Goal: Transaction & Acquisition: Book appointment/travel/reservation

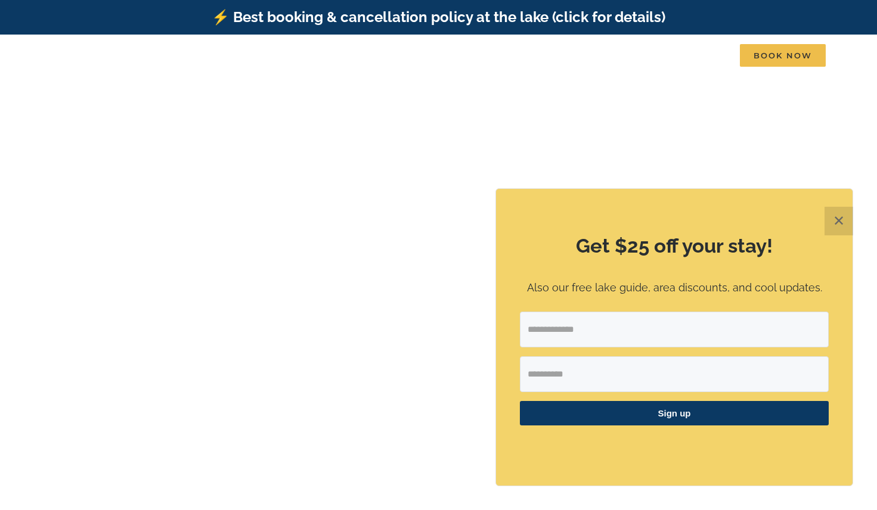
click at [840, 220] on button "✕" at bounding box center [838, 221] width 29 height 29
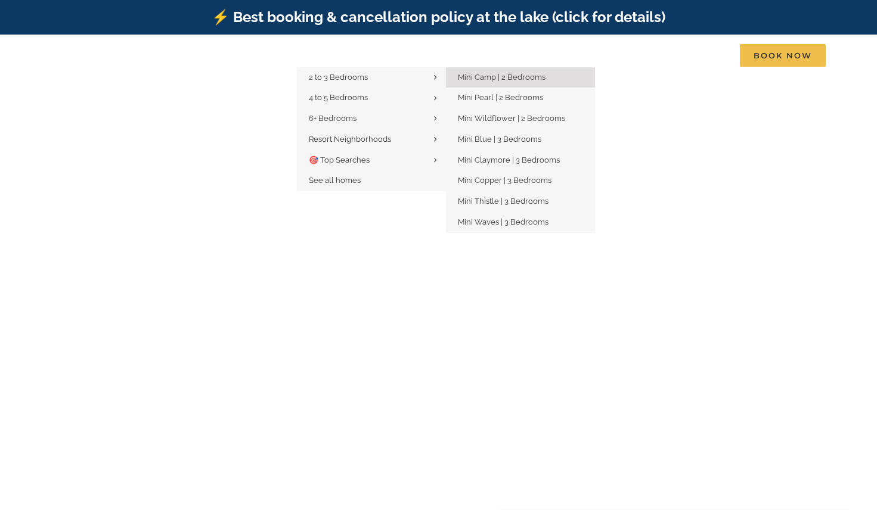
click at [527, 81] on span "Mini Camp | 2 Bedrooms" at bounding box center [502, 77] width 88 height 9
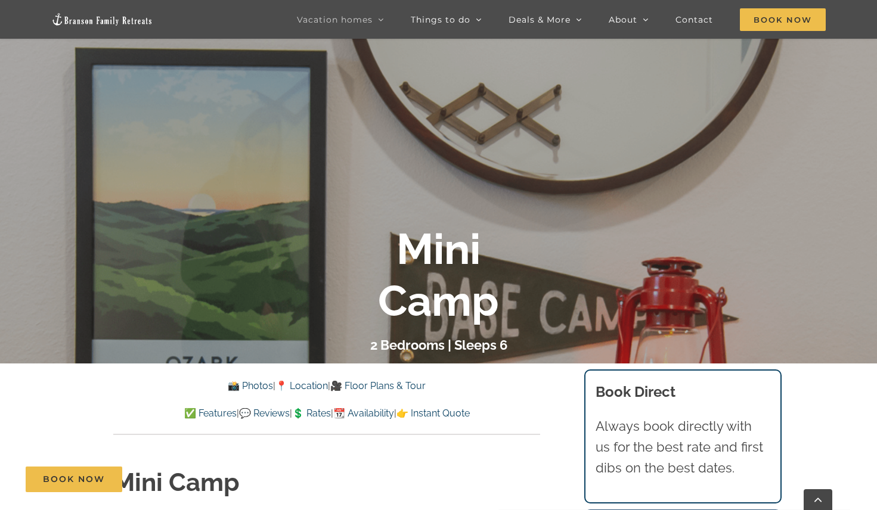
scroll to position [181, 0]
click at [240, 385] on link "📸 Photos" at bounding box center [250, 386] width 45 height 11
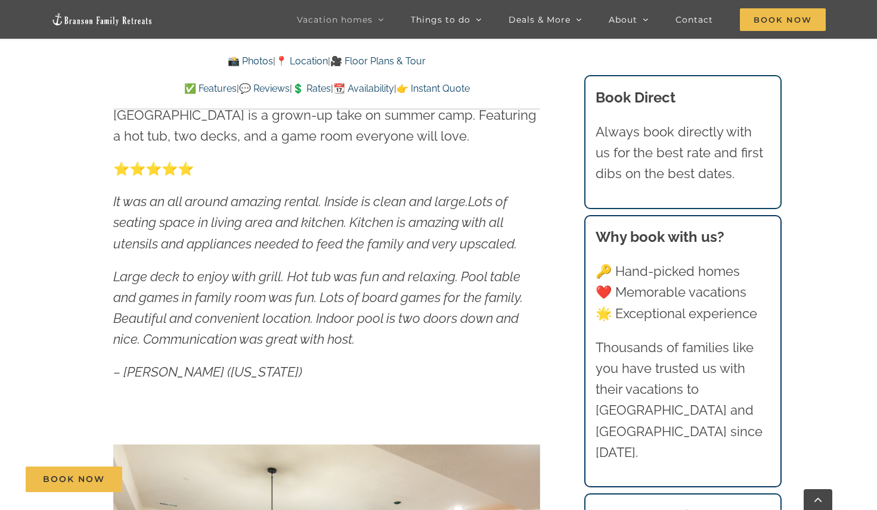
click at [389, 86] on link "📆 Availability" at bounding box center [363, 88] width 61 height 11
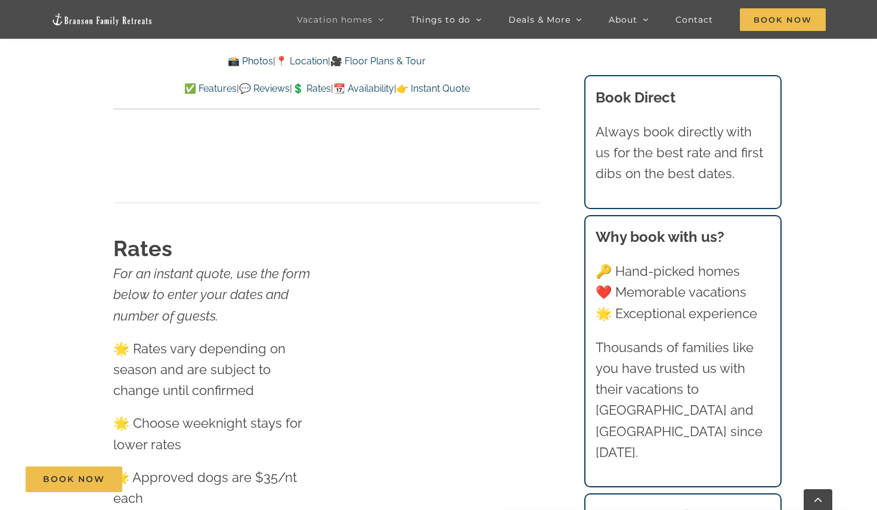
scroll to position [7322, 0]
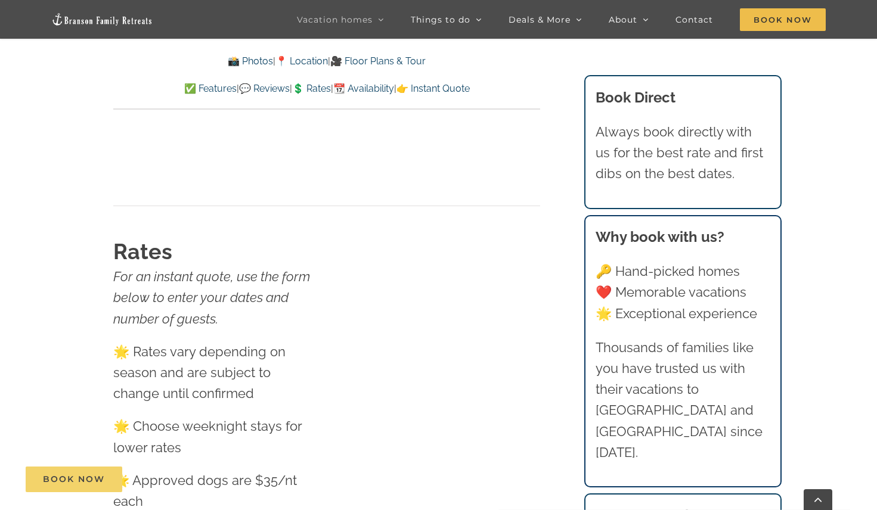
click at [77, 489] on link "Book Now" at bounding box center [74, 480] width 97 height 26
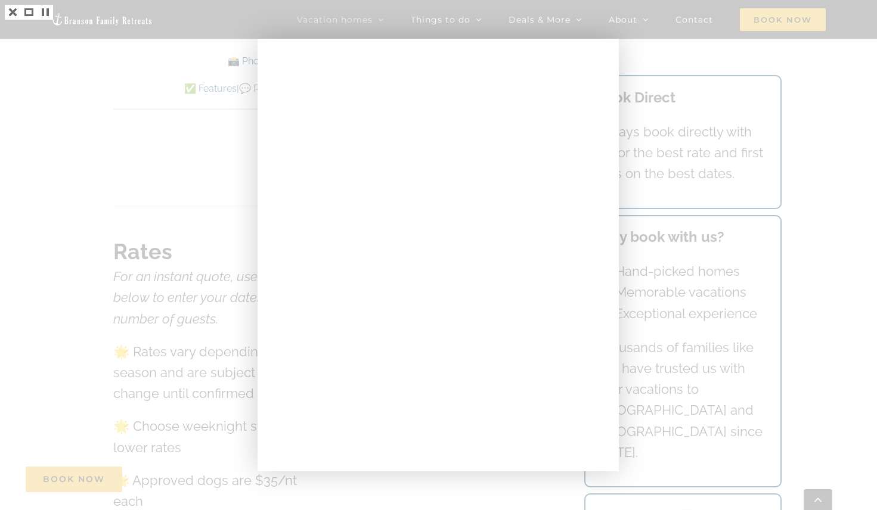
click at [686, 120] on div at bounding box center [438, 255] width 877 height 510
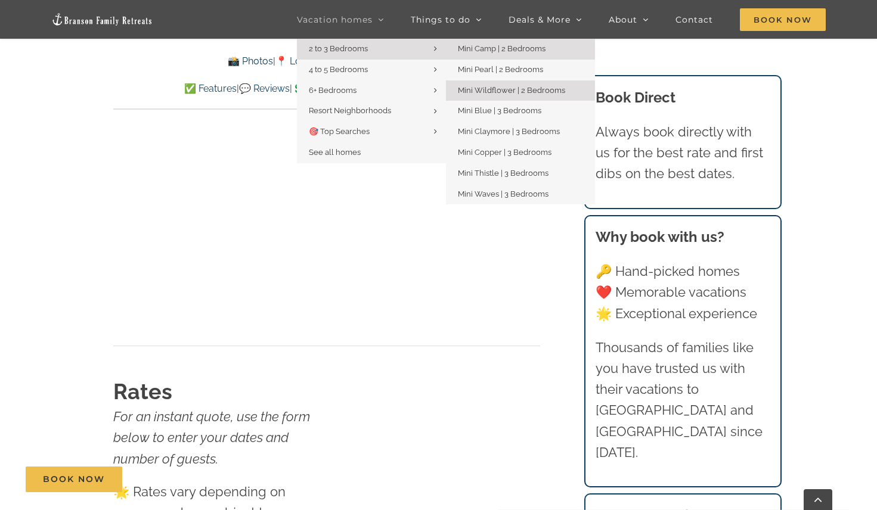
scroll to position [7177, 0]
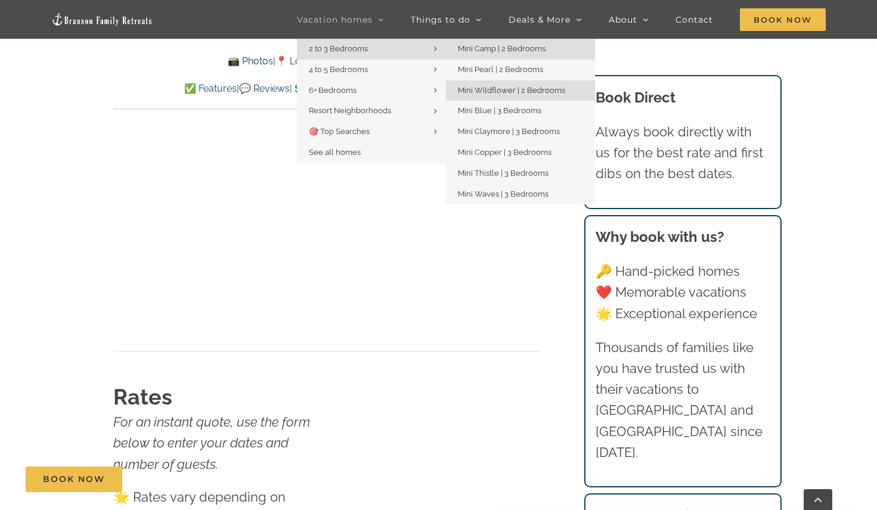
click at [545, 92] on span "Mini Wildflower | 2 Bedrooms" at bounding box center [511, 90] width 107 height 9
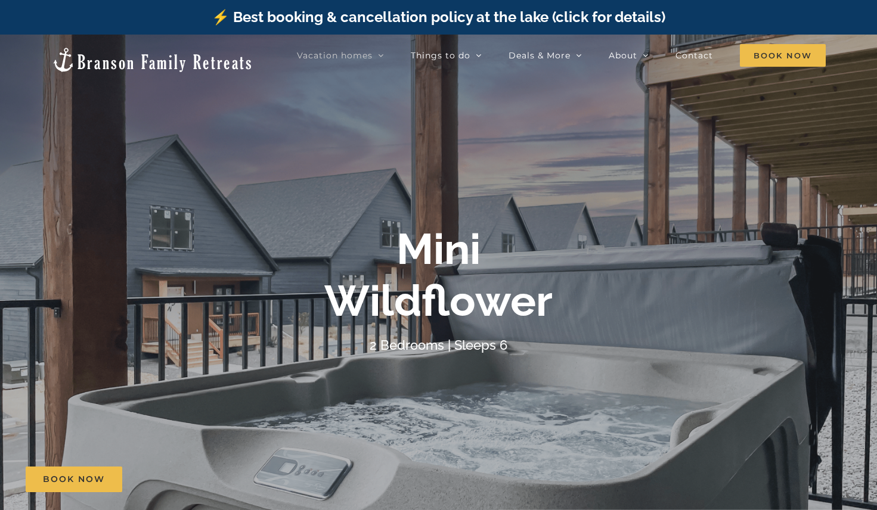
click at [512, 22] on link "⚡️ Best booking & cancellation policy at the lake (click for details)" at bounding box center [438, 16] width 453 height 17
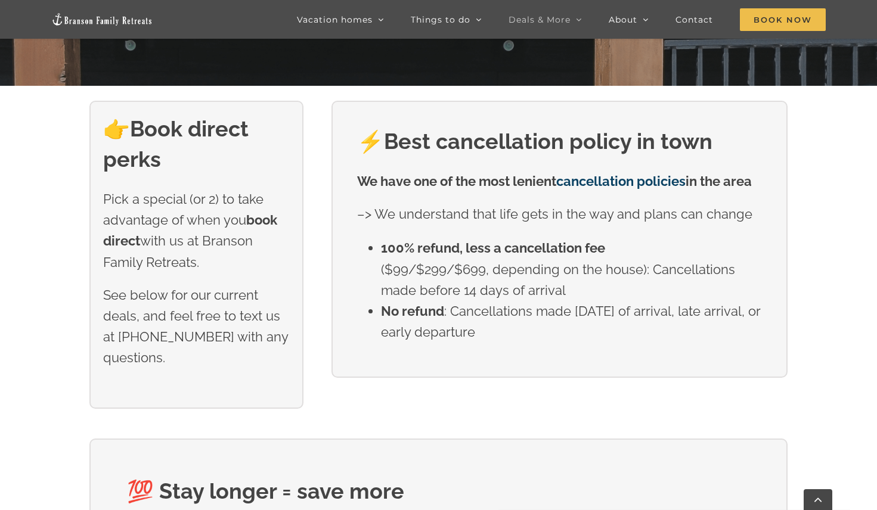
scroll to position [425, 0]
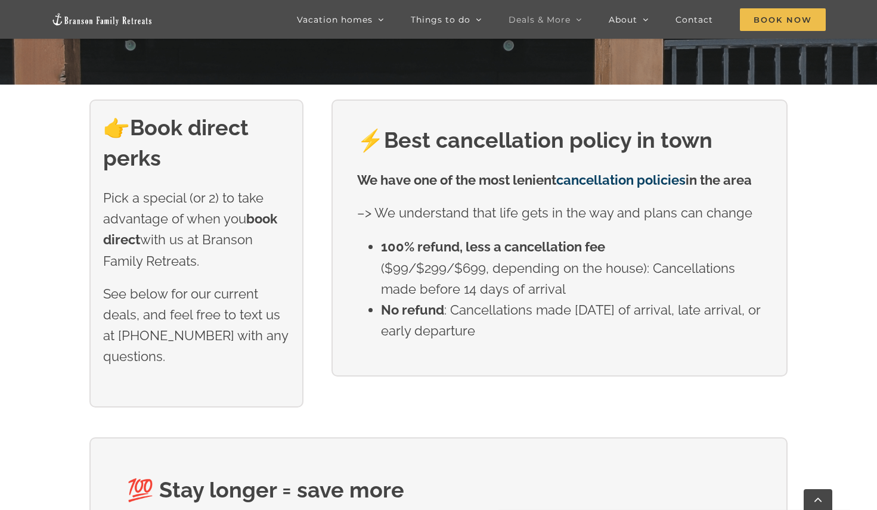
click at [313, 371] on div "👉 Book direct perks Pick a special (or 2) to take advantage of when you book di…" at bounding box center [197, 254] width 242 height 308
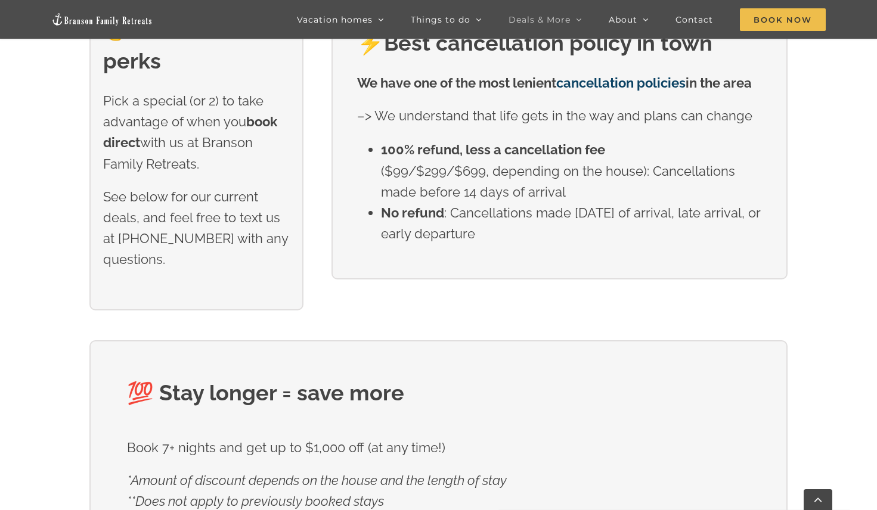
scroll to position [524, 0]
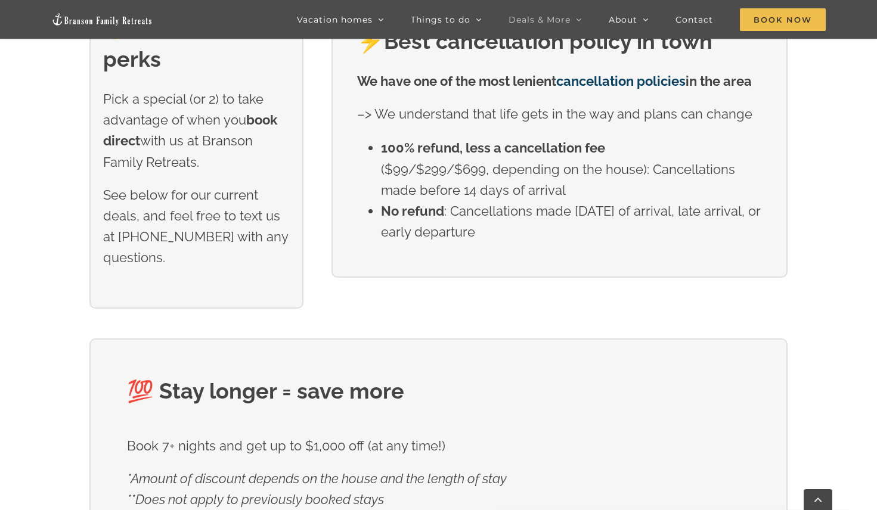
click at [441, 276] on div at bounding box center [559, 266] width 405 height 21
click at [576, 201] on li "100% refund, less a cancellation fee ($99/$299/$699, depending on the house): C…" at bounding box center [571, 169] width 381 height 63
click at [564, 267] on div "We have one of the most lenient cancellation policies in the area –> We underst…" at bounding box center [559, 174] width 405 height 206
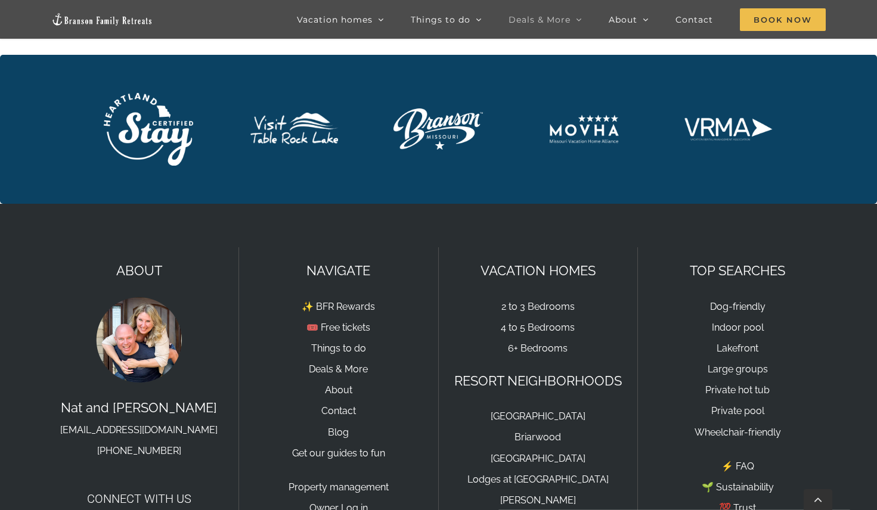
scroll to position [2628, 0]
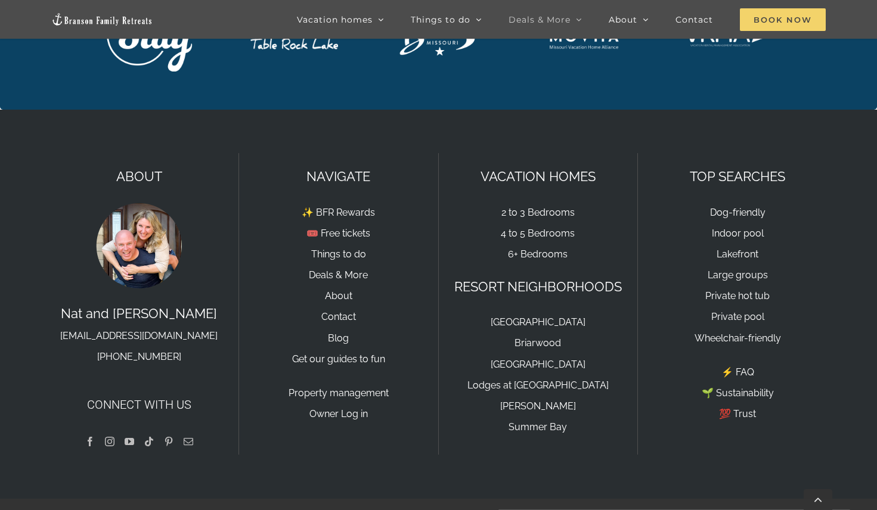
click at [780, 18] on span "Book Now" at bounding box center [782, 19] width 86 height 23
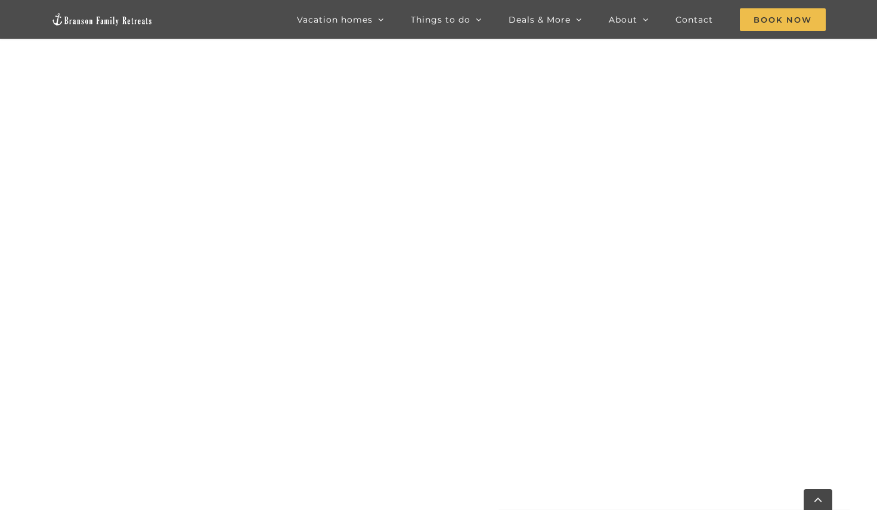
scroll to position [849, 0]
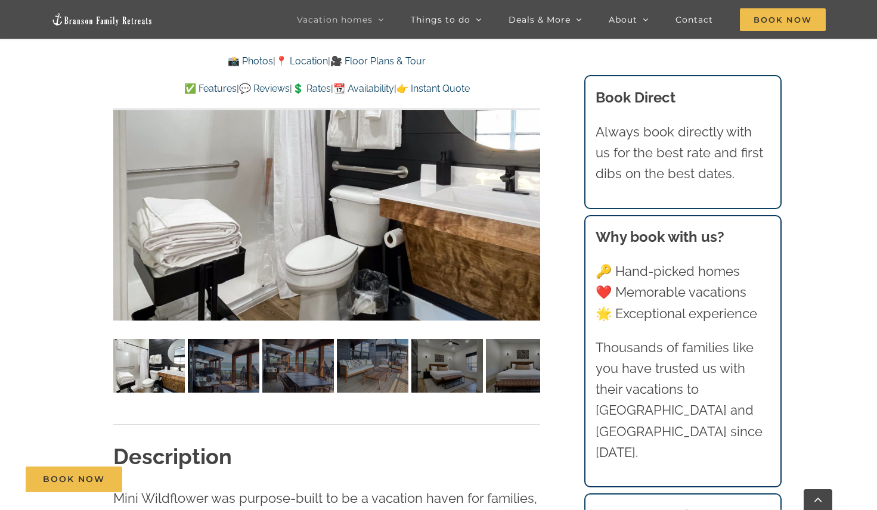
scroll to position [874, 0]
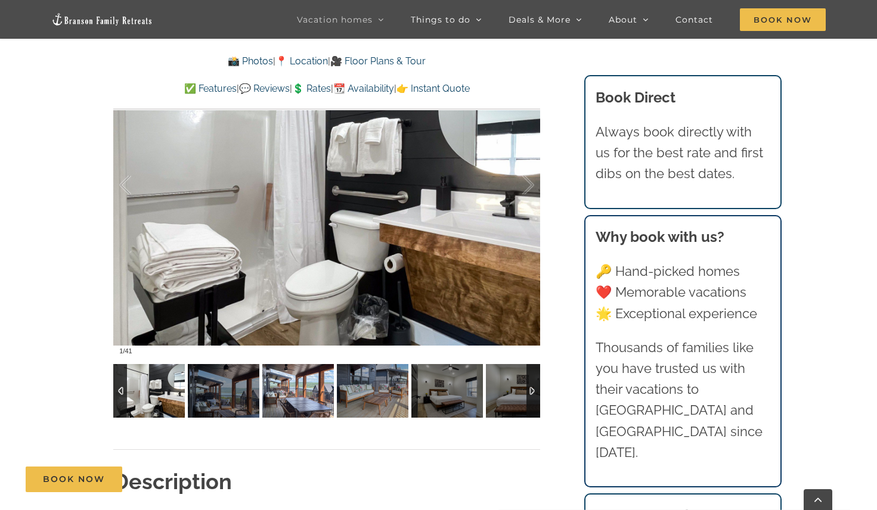
click at [330, 399] on img at bounding box center [298, 391] width 72 height 54
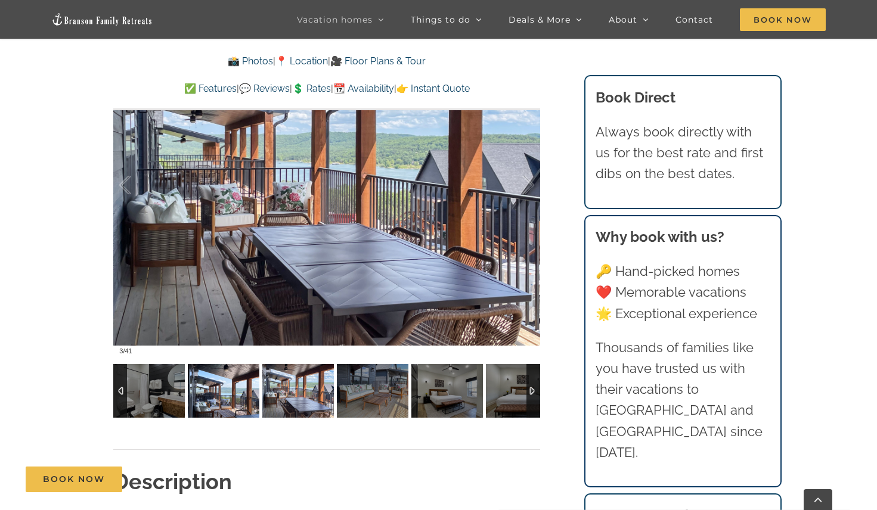
click at [238, 393] on img at bounding box center [224, 391] width 72 height 54
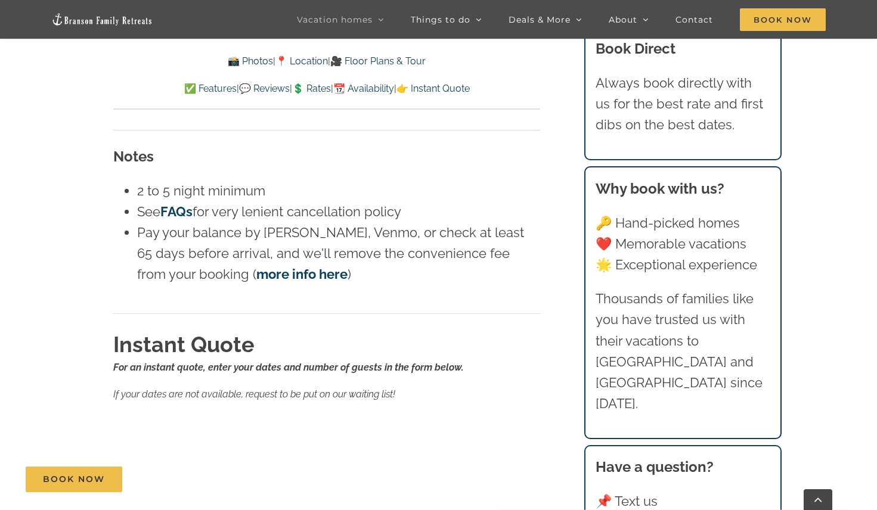
scroll to position [7155, 0]
click at [515, 359] on div "For an instant quote, enter your dates and number of guests in the form below. …" at bounding box center [326, 380] width 427 height 42
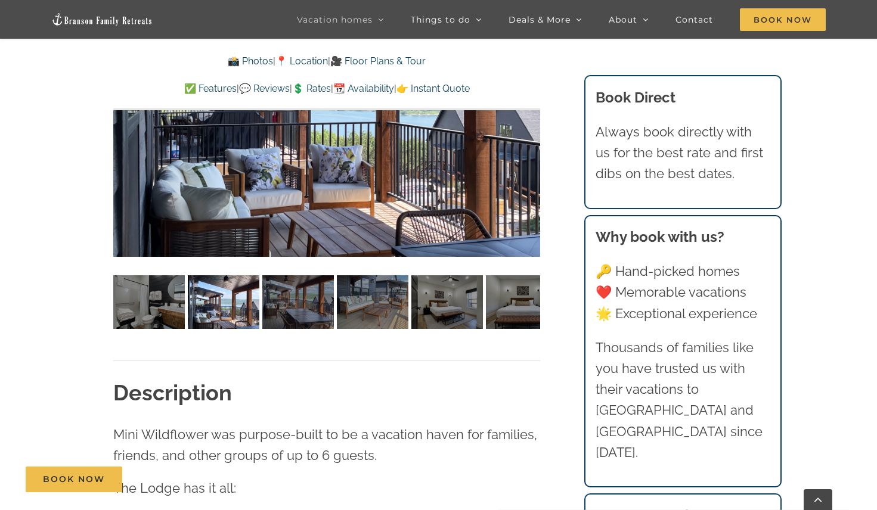
scroll to position [823, 0]
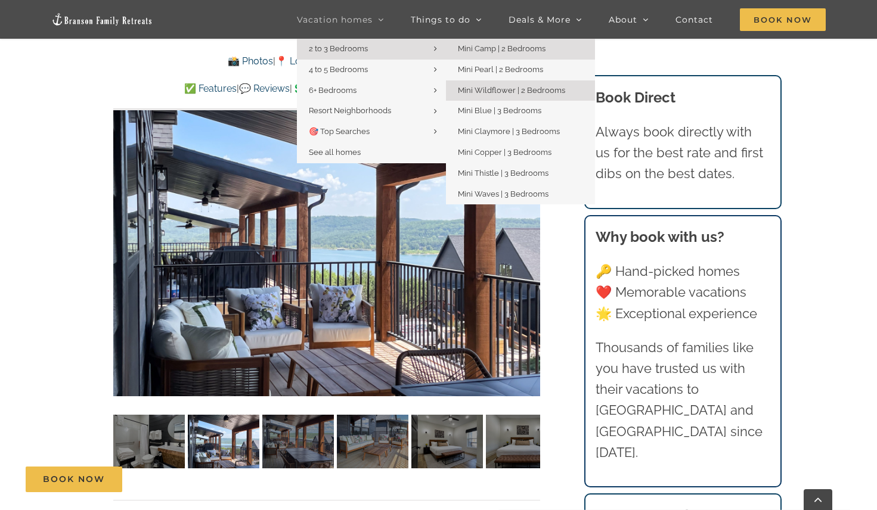
click at [527, 51] on span "Mini Camp | 2 Bedrooms" at bounding box center [502, 48] width 88 height 9
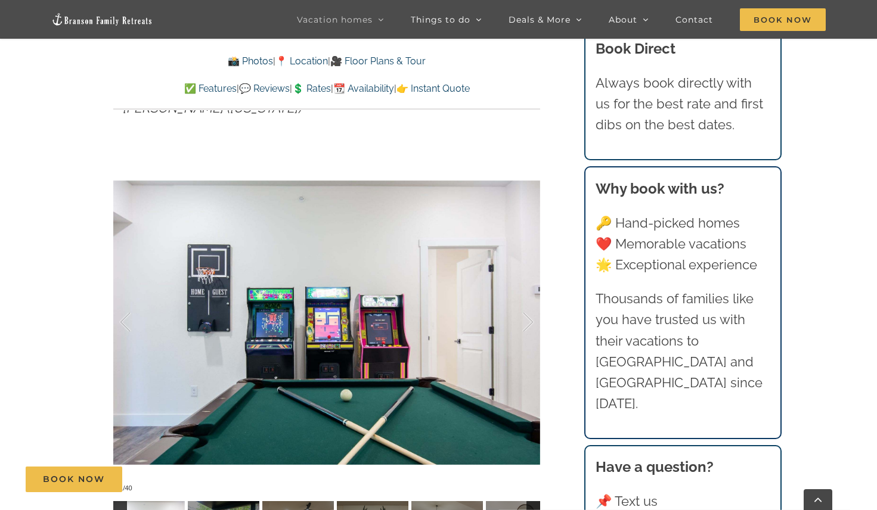
scroll to position [881, 0]
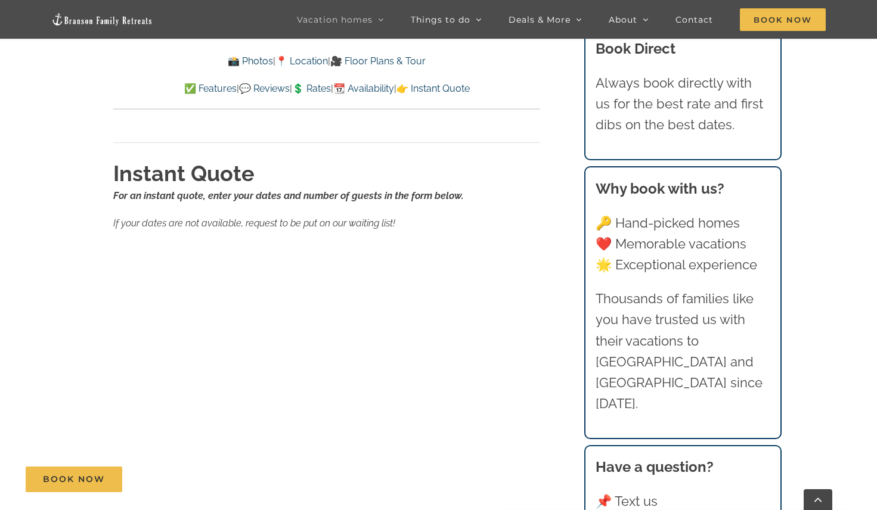
scroll to position [8057, 0]
